Goal: Task Accomplishment & Management: Manage account settings

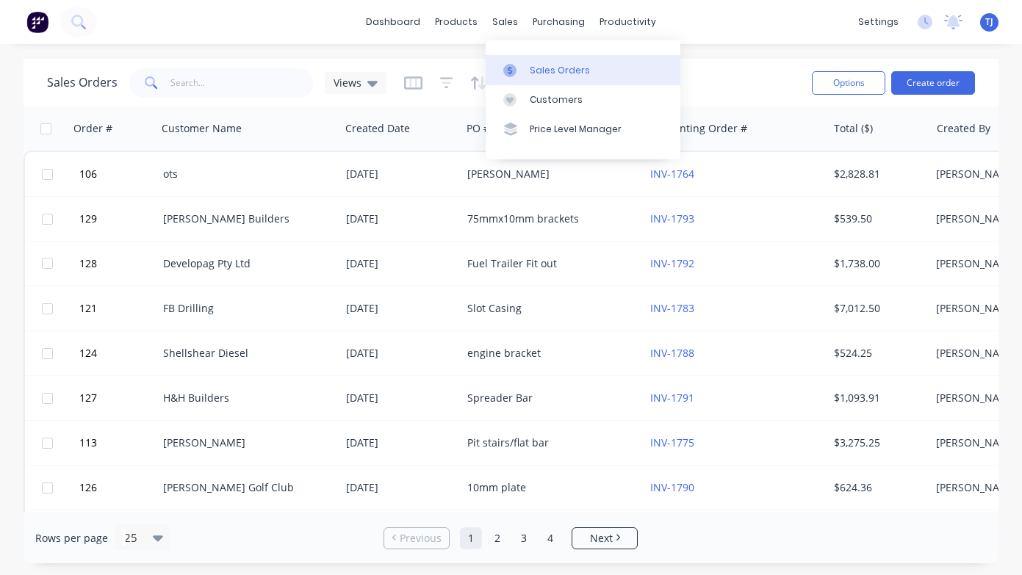
click at [553, 69] on div "Sales Orders" at bounding box center [560, 70] width 60 height 13
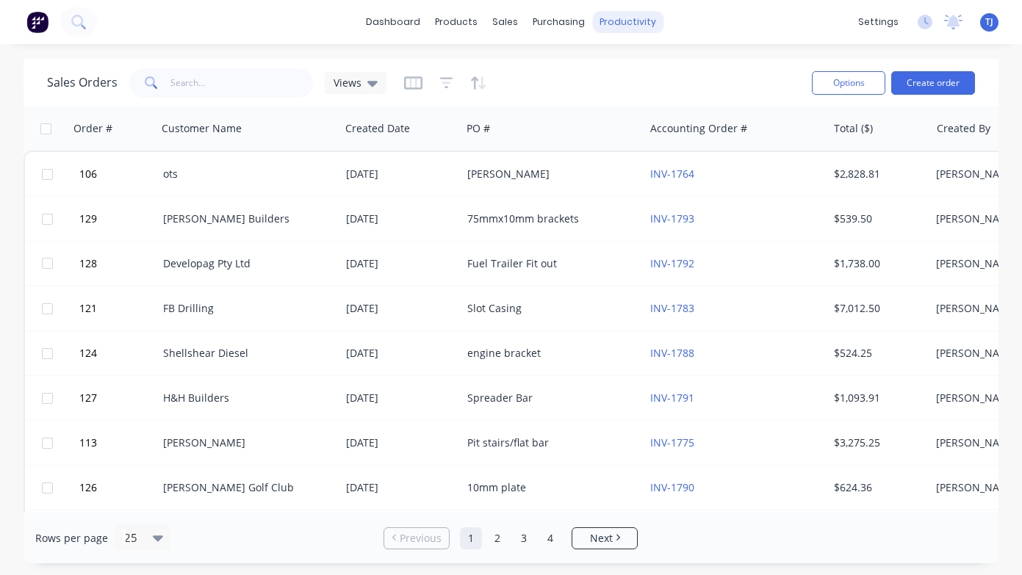
click at [636, 24] on div "productivity" at bounding box center [627, 22] width 71 height 22
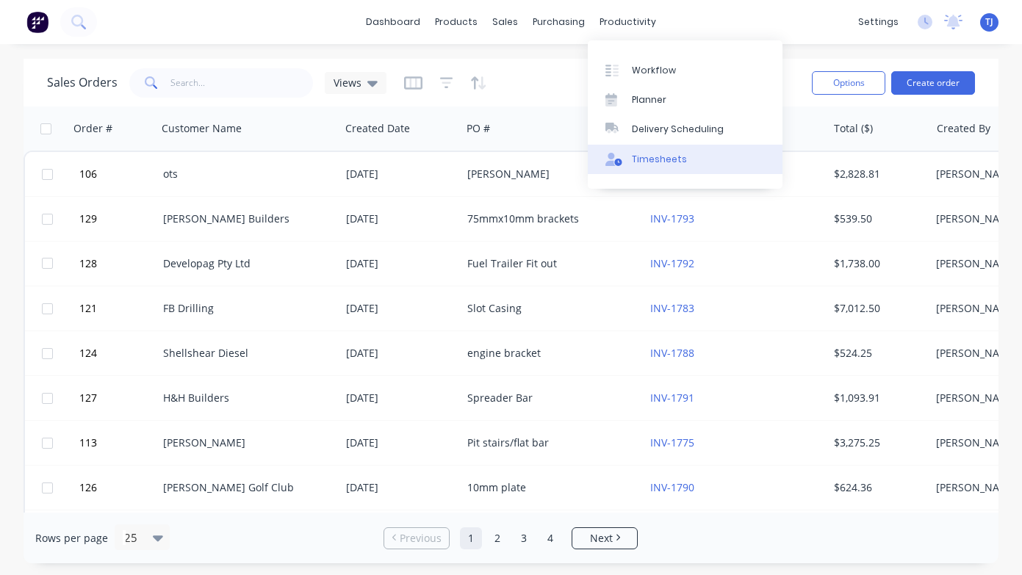
click at [651, 155] on div "Timesheets" at bounding box center [659, 159] width 55 height 13
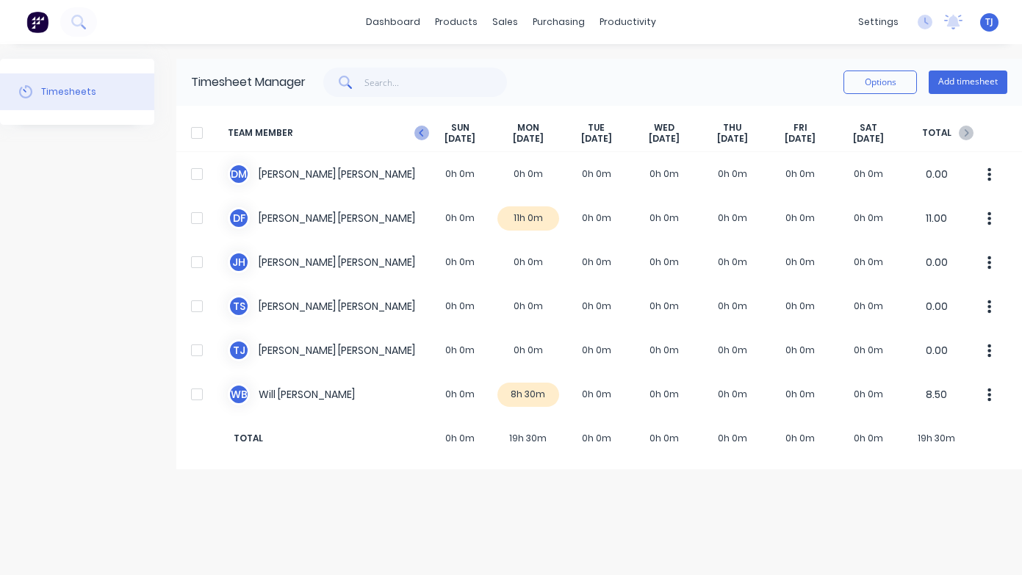
click at [419, 134] on icon at bounding box center [421, 133] width 15 height 15
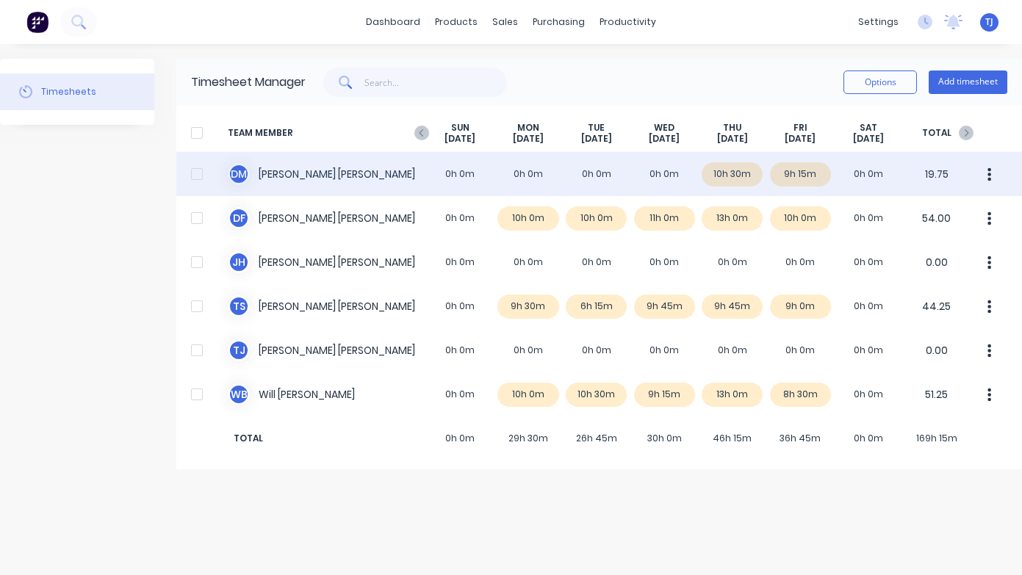
click at [201, 170] on div at bounding box center [196, 173] width 29 height 29
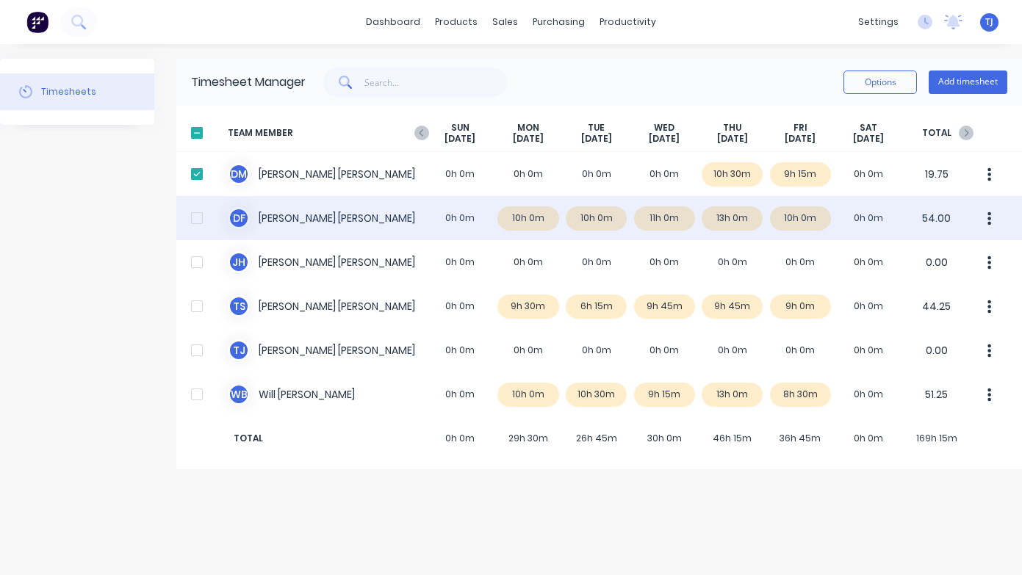
click at [199, 217] on div at bounding box center [196, 217] width 29 height 29
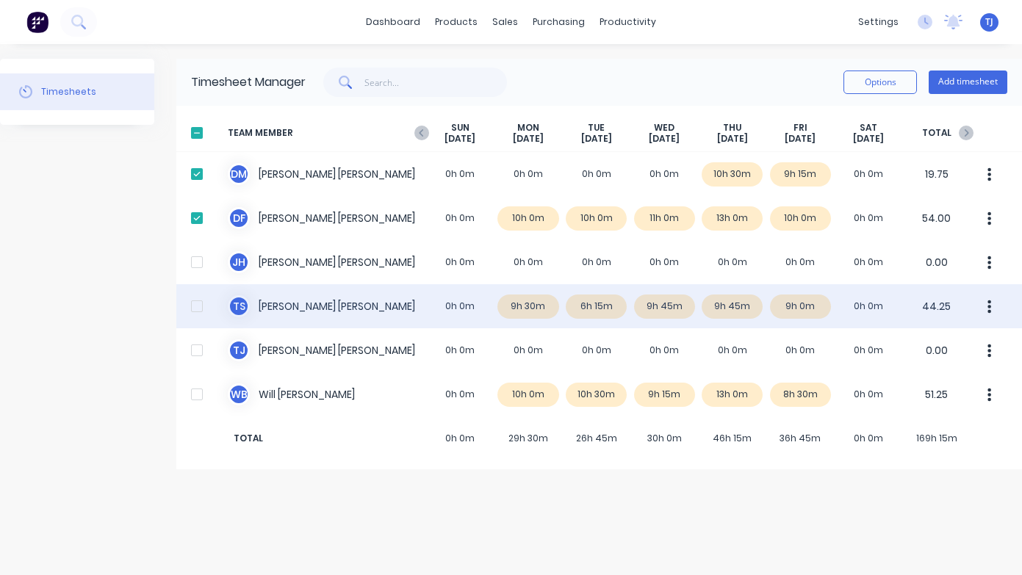
click at [200, 309] on div at bounding box center [196, 306] width 29 height 29
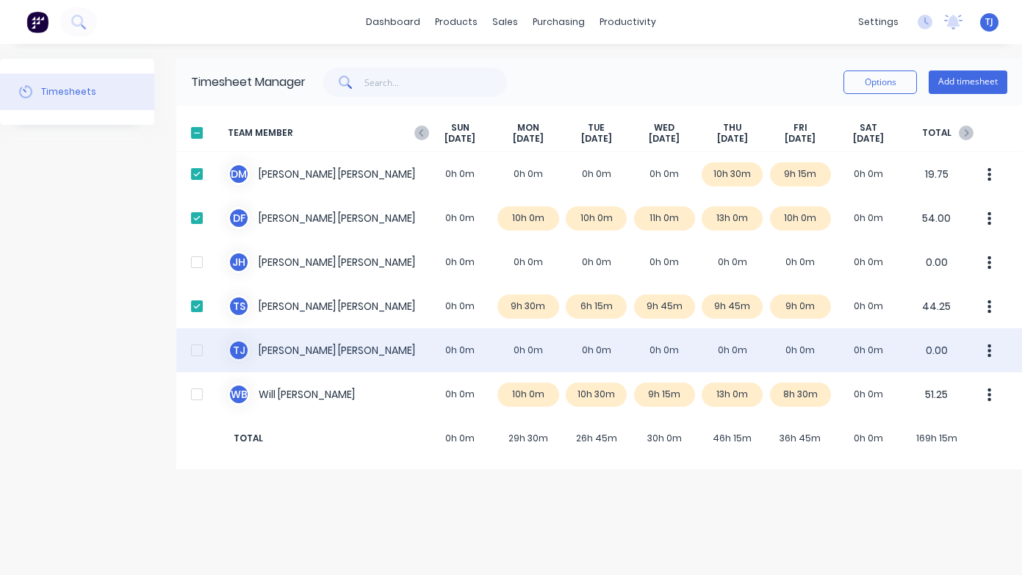
click at [196, 356] on div at bounding box center [196, 350] width 29 height 29
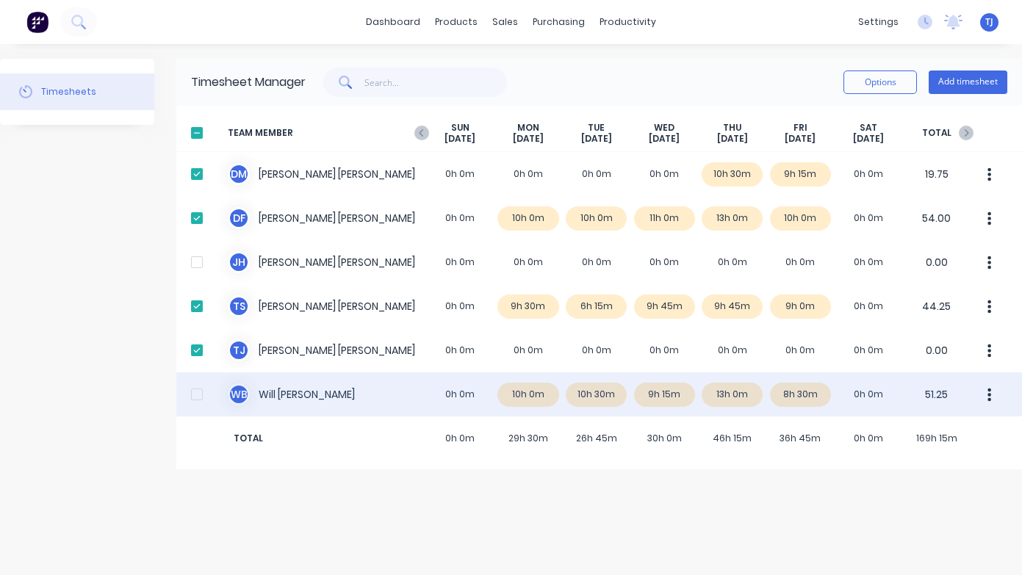
click at [192, 400] on div at bounding box center [196, 394] width 29 height 29
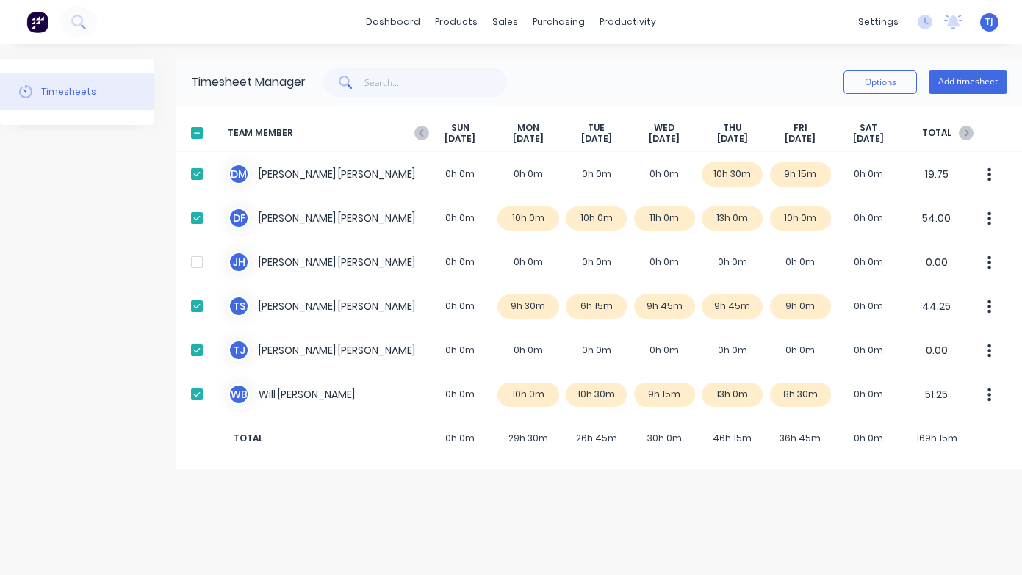
click at [901, 69] on div "Options Add timesheet" at bounding box center [925, 82] width 164 height 29
click at [895, 79] on button "Options" at bounding box center [879, 83] width 73 height 24
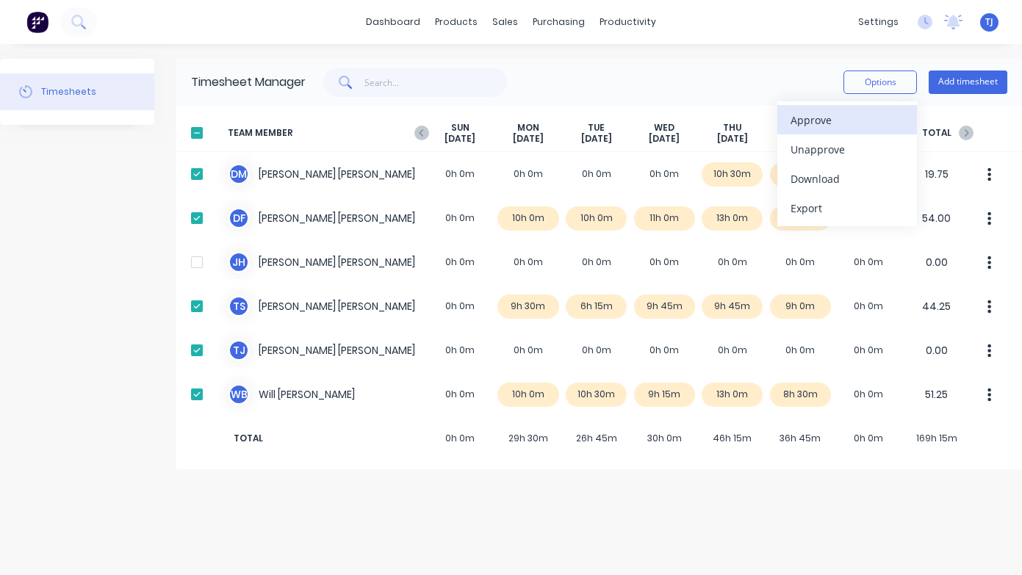
click at [849, 127] on div "Approve" at bounding box center [846, 119] width 113 height 21
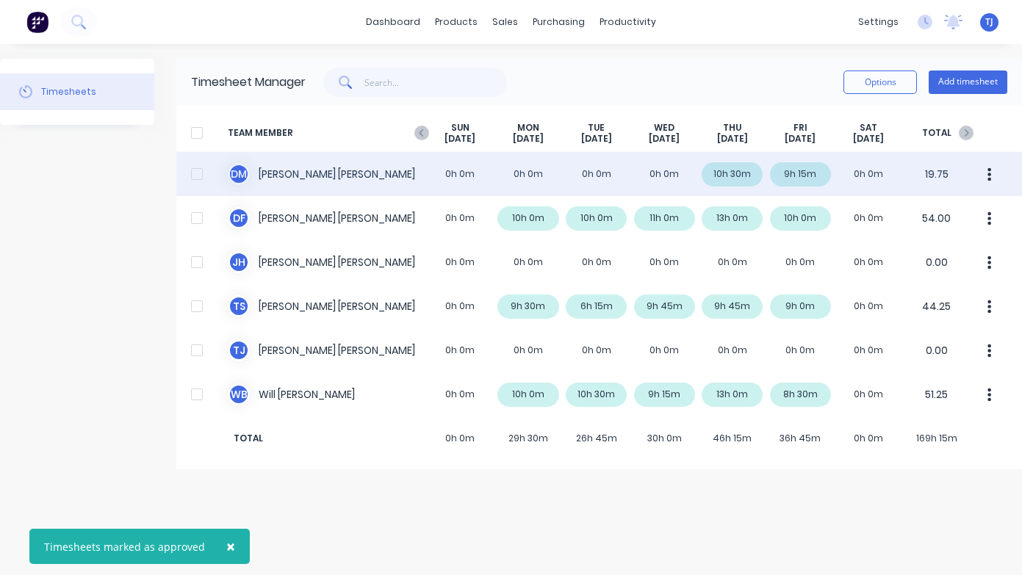
click at [198, 172] on div at bounding box center [196, 173] width 29 height 29
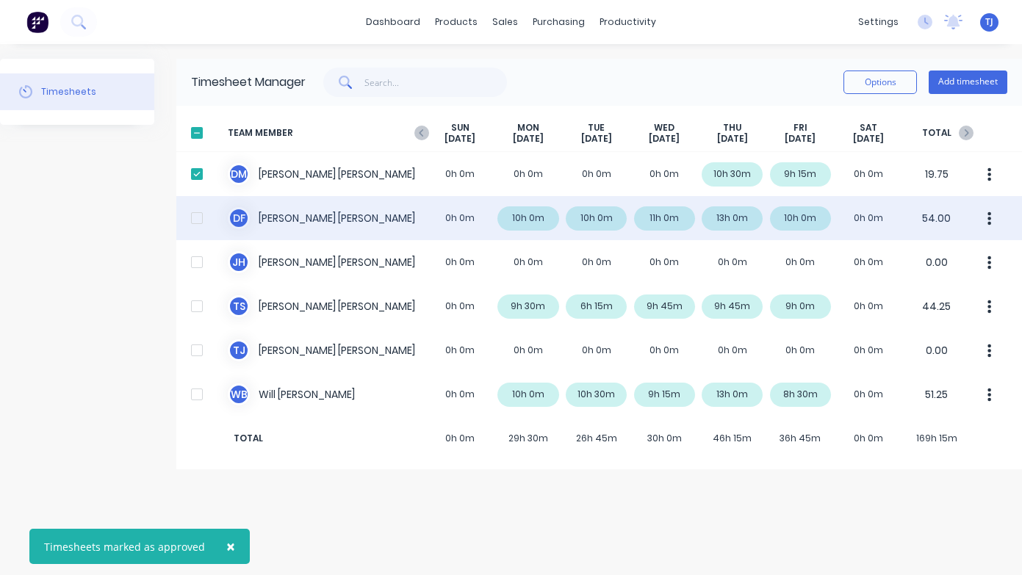
click at [203, 224] on div at bounding box center [196, 217] width 29 height 29
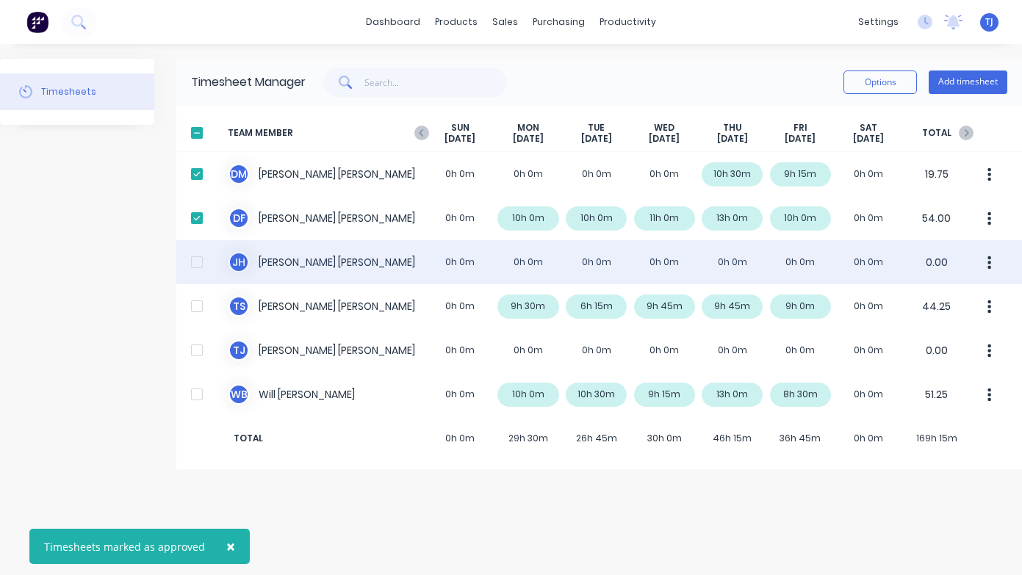
click at [199, 259] on div at bounding box center [196, 262] width 29 height 29
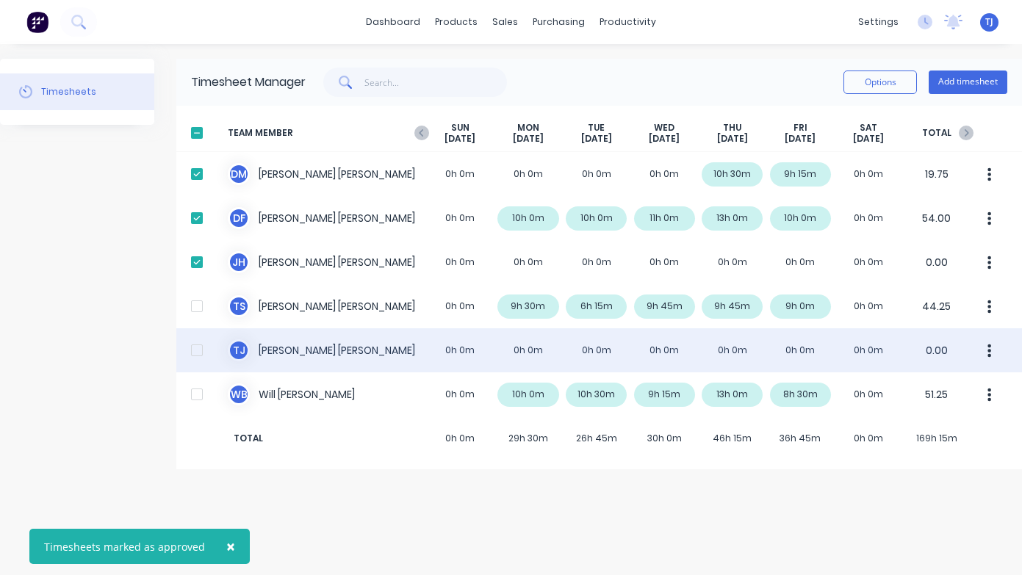
click at [198, 347] on div at bounding box center [196, 350] width 29 height 29
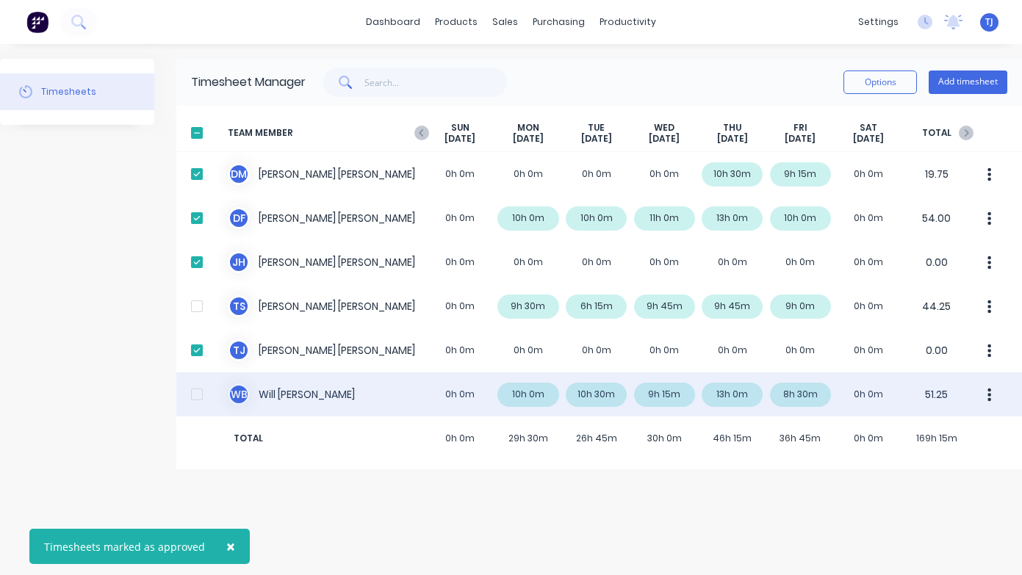
click at [199, 394] on div at bounding box center [196, 394] width 29 height 29
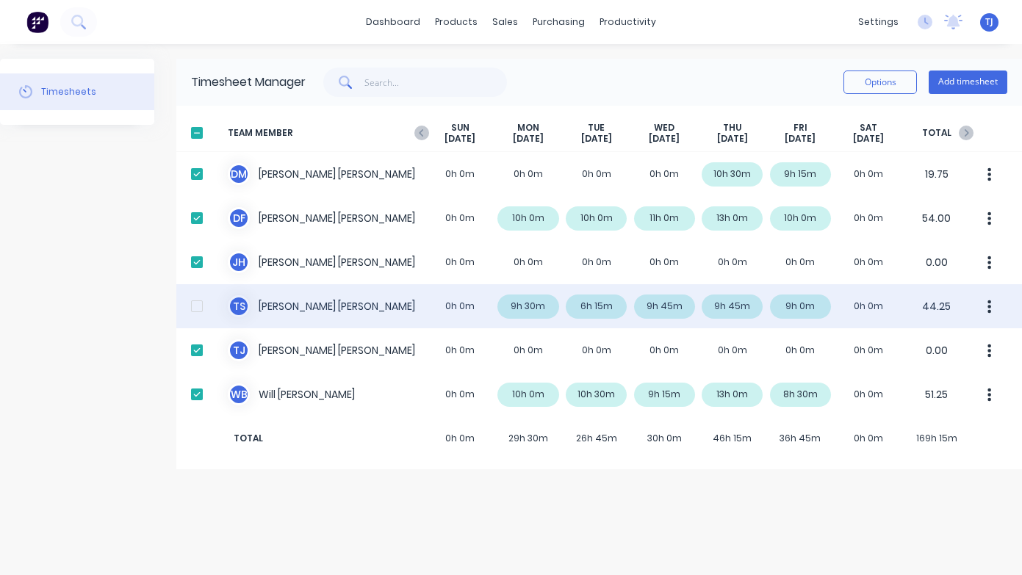
click at [201, 302] on div at bounding box center [196, 306] width 29 height 29
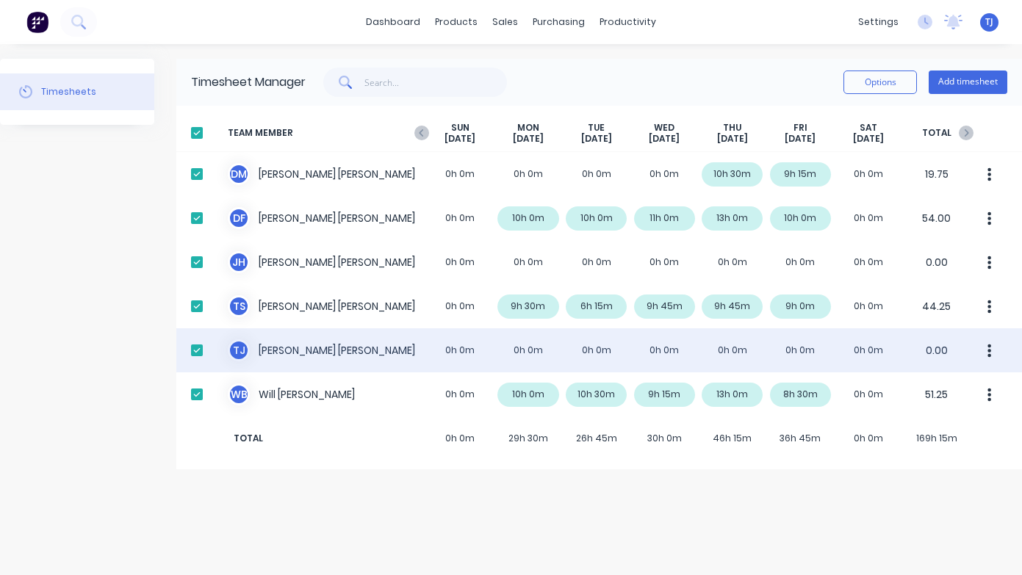
click at [198, 349] on div at bounding box center [196, 350] width 29 height 29
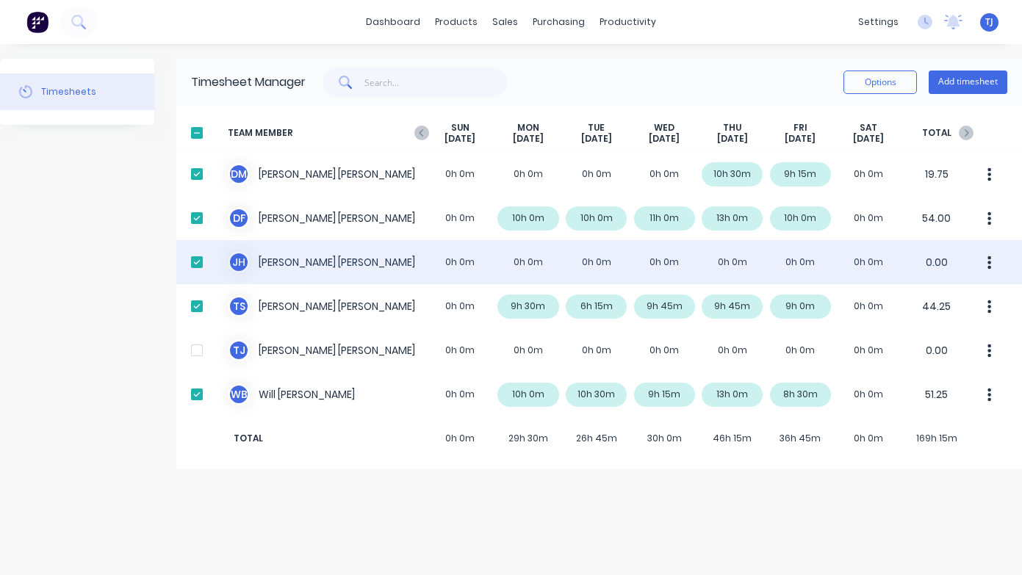
click at [201, 256] on div at bounding box center [196, 262] width 29 height 29
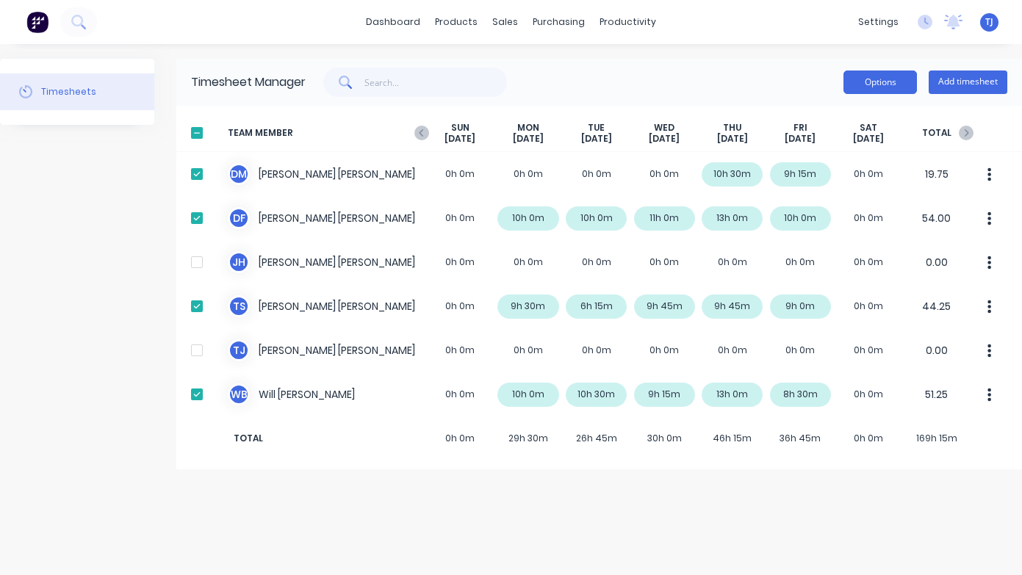
click at [867, 81] on button "Options" at bounding box center [879, 83] width 73 height 24
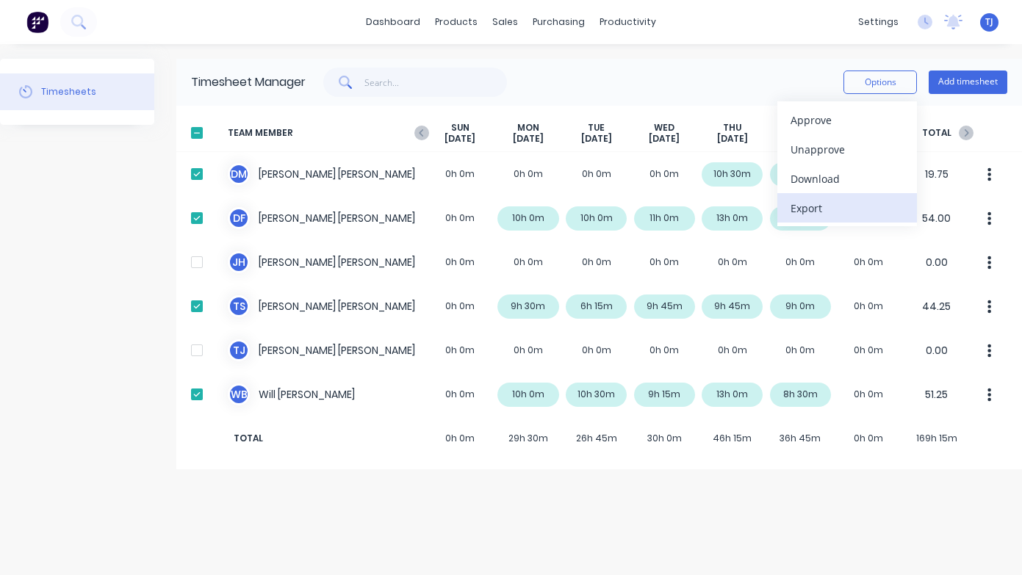
click at [847, 204] on div "Export" at bounding box center [846, 208] width 113 height 21
